Goal: Information Seeking & Learning: Find specific fact

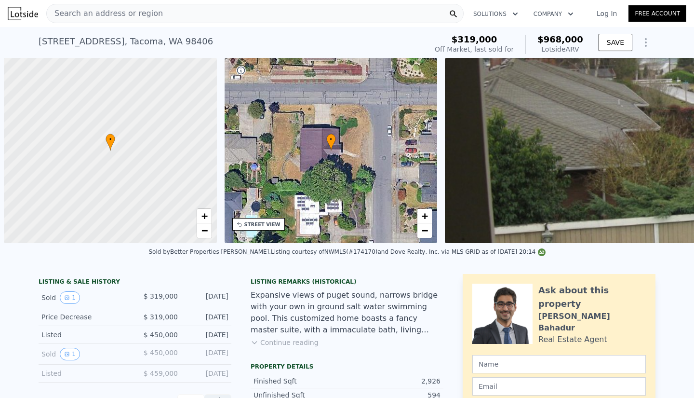
drag, startPoint x: 189, startPoint y: 49, endPoint x: 160, endPoint y: 41, distance: 29.5
click at [170, 41] on div "7402 N 13th St , Tacoma , WA 98406 Sold Aug 2011 for $319k (~ARV $968k ) $319,0…" at bounding box center [347, 42] width 694 height 31
click at [170, 41] on div "7402 N 13th St , Tacoma , WA 98406" at bounding box center [126, 41] width 175 height 13
drag, startPoint x: 34, startPoint y: 40, endPoint x: 170, endPoint y: 43, distance: 136.0
click at [170, 43] on div "7402 N 13th St , Tacoma , WA 98406 Sold Aug 2011 for $319k (~ARV $968k ) $319,0…" at bounding box center [347, 42] width 694 height 31
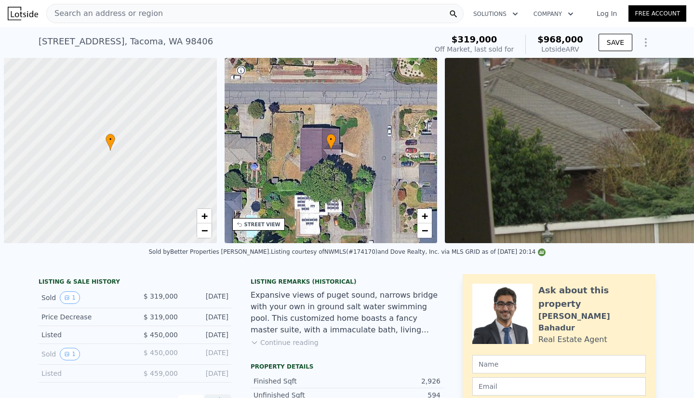
scroll to position [0, 441]
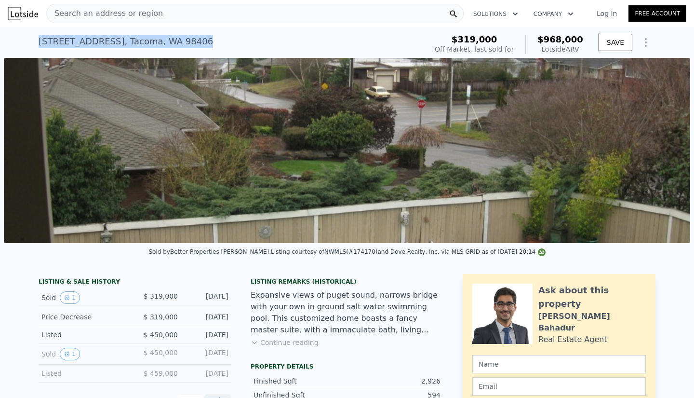
click at [152, 40] on div "7402 N 13th St , Tacoma , WA 98406" at bounding box center [126, 41] width 175 height 13
drag, startPoint x: 36, startPoint y: 43, endPoint x: 174, endPoint y: 48, distance: 138.0
click at [174, 48] on div "7402 N 13th St , Tacoma , WA 98406 Sold Aug 2011 for $319k (~ARV $968k )" at bounding box center [231, 44] width 385 height 27
